Goal: Navigation & Orientation: Find specific page/section

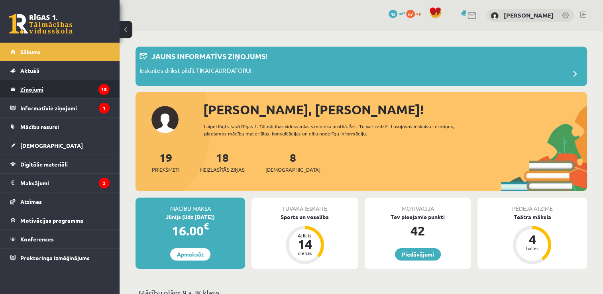
drag, startPoint x: 0, startPoint y: 0, endPoint x: 74, endPoint y: 87, distance: 114.7
click at [74, 87] on legend "Ziņojumi 18" at bounding box center [64, 89] width 89 height 18
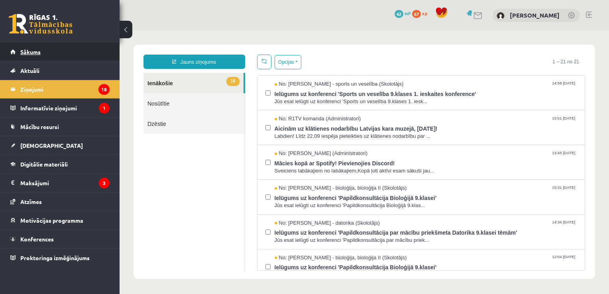
click at [72, 52] on link "Sākums" at bounding box center [59, 52] width 99 height 18
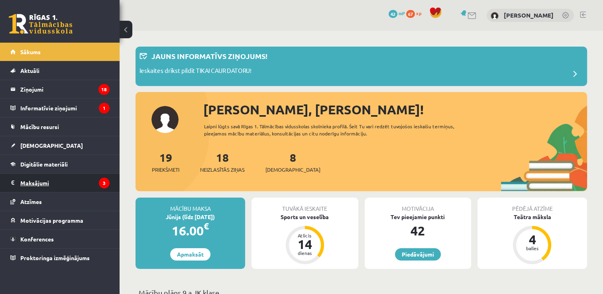
click at [58, 186] on legend "Maksājumi 3" at bounding box center [64, 183] width 89 height 18
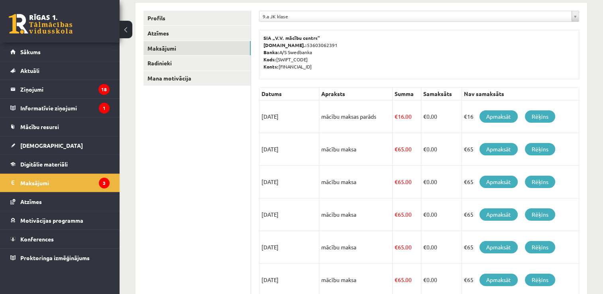
scroll to position [92, 0]
